Goal: Complete application form

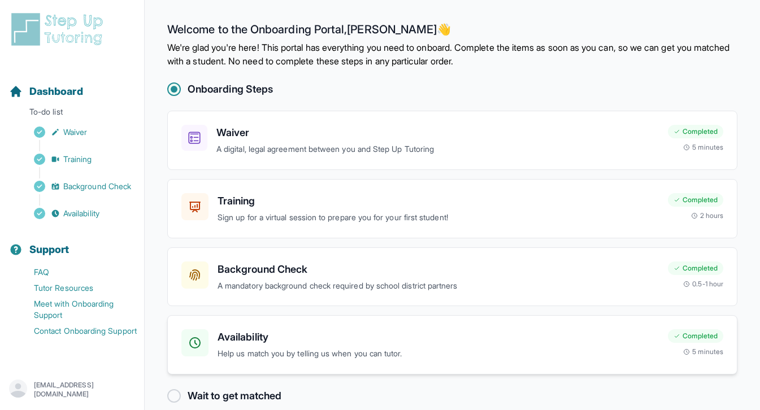
click at [396, 349] on p "Help us match you by telling us when you can tutor." at bounding box center [439, 354] width 442 height 13
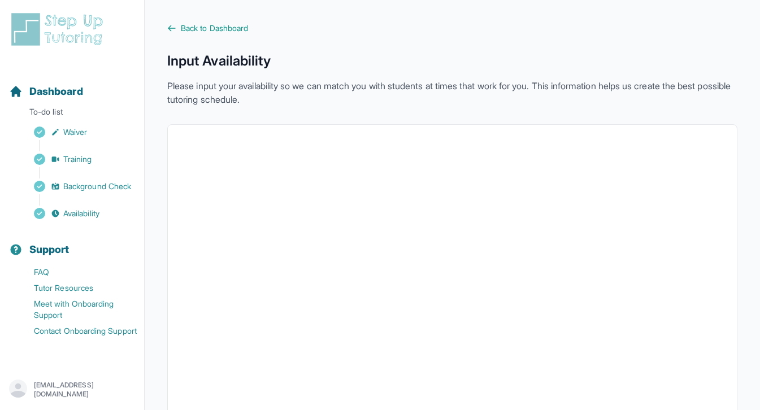
click at [529, 85] on p "Please input your availability so we can match you with students at times that …" at bounding box center [452, 92] width 570 height 27
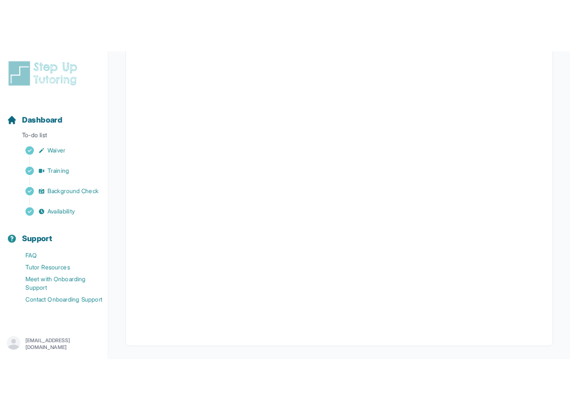
scroll to position [246, 0]
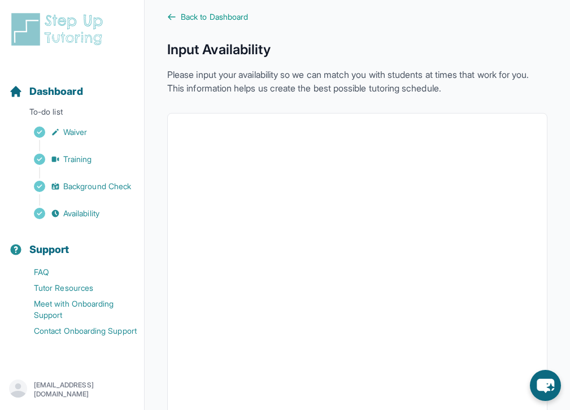
scroll to position [23, 0]
